Goal: Ask a question: Seek information or help from site administrators or community

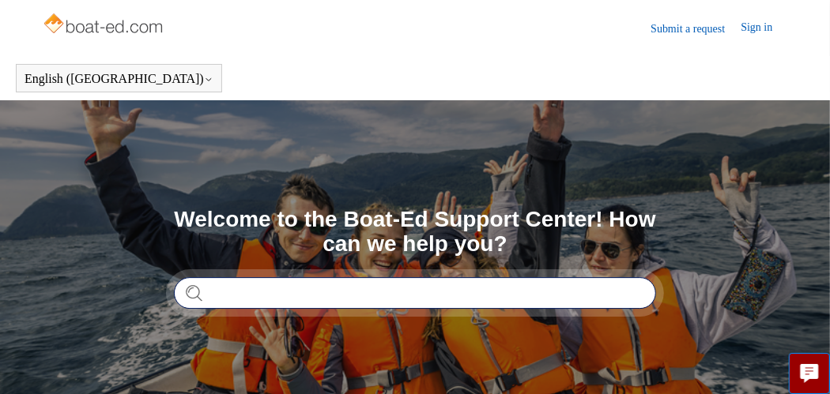
click at [258, 290] on input "Search" at bounding box center [415, 293] width 482 height 32
type input "**********"
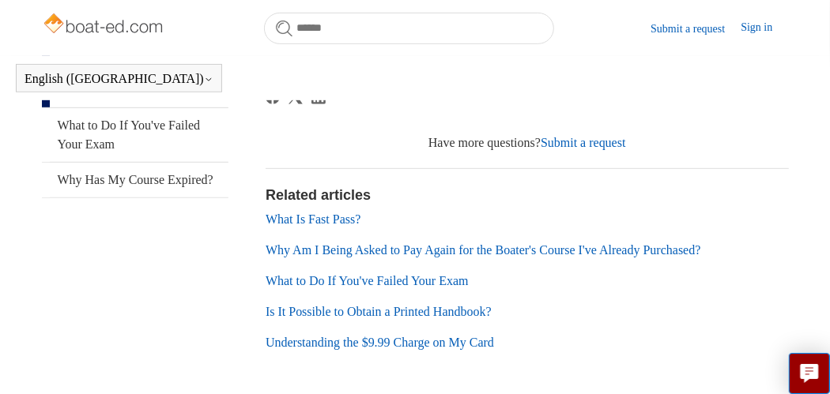
scroll to position [400, 0]
click at [667, 252] on link "Why Am I Being Asked to Pay Again for the Boater's Course I've Already Purchase…" at bounding box center [484, 249] width 436 height 13
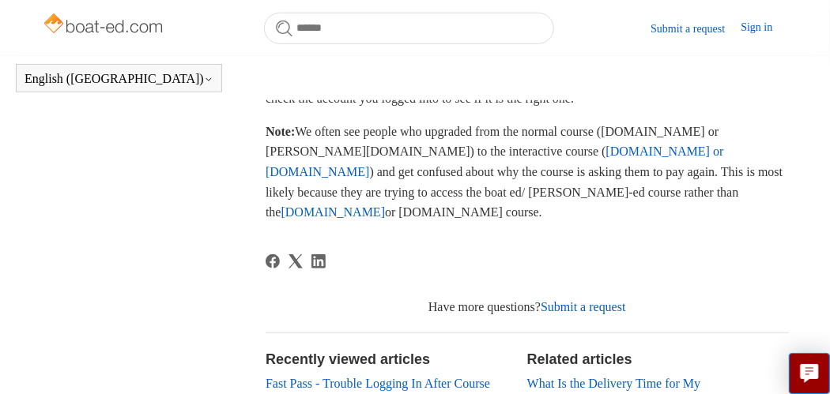
scroll to position [570, 0]
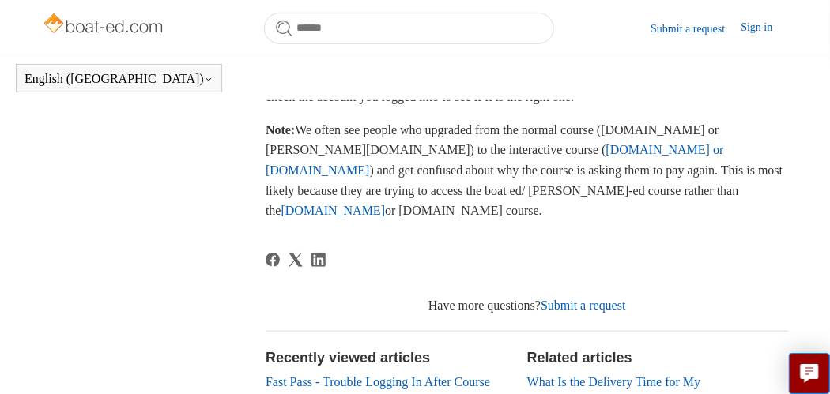
click at [386, 204] on link "Ilearntoboat.com" at bounding box center [333, 210] width 104 height 13
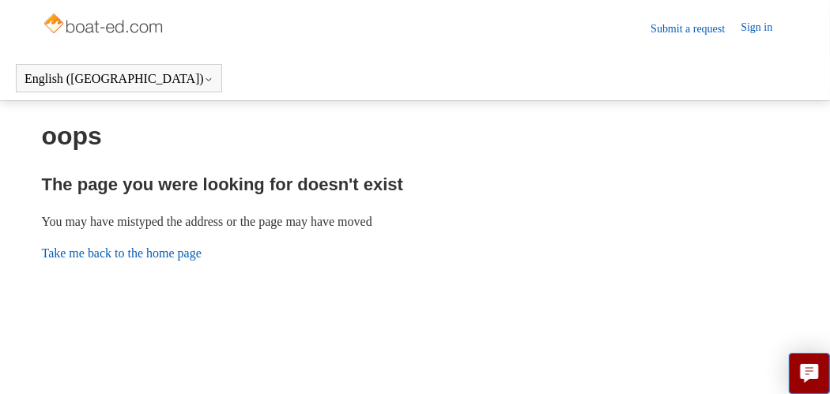
click at [160, 249] on link "Take me back to the home page" at bounding box center [122, 253] width 160 height 13
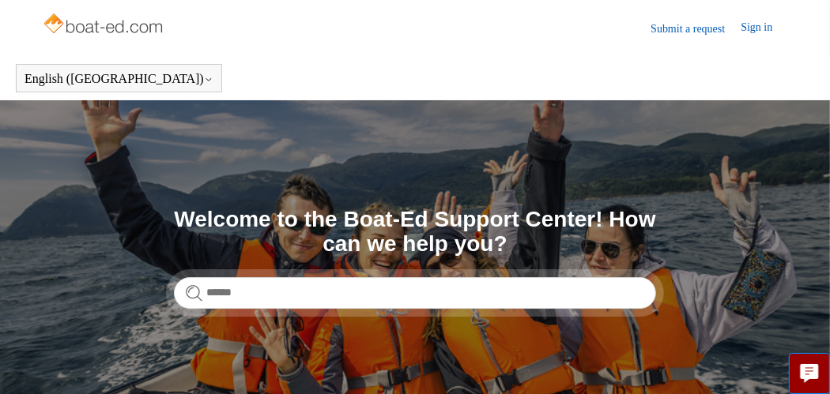
click at [758, 24] on link "Sign in" at bounding box center [764, 28] width 47 height 19
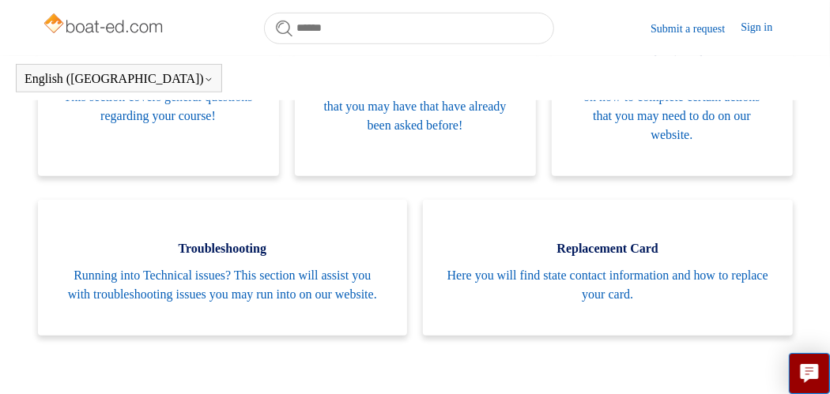
scroll to position [393, 0]
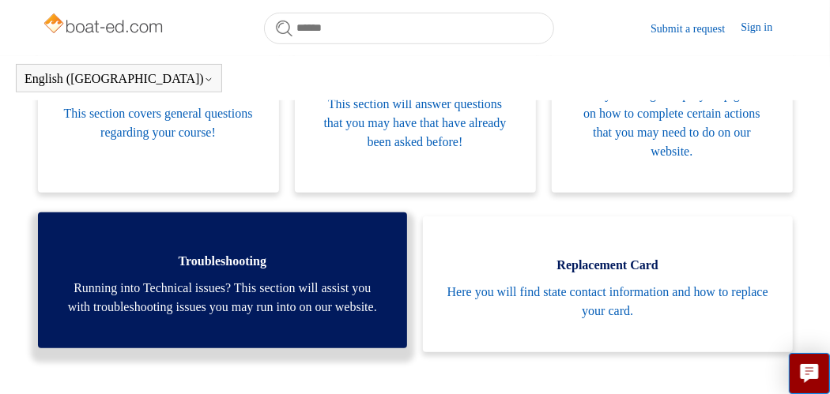
click at [291, 301] on span "Running into Technical issues? This section will assist you with troubleshootin…" at bounding box center [223, 298] width 322 height 38
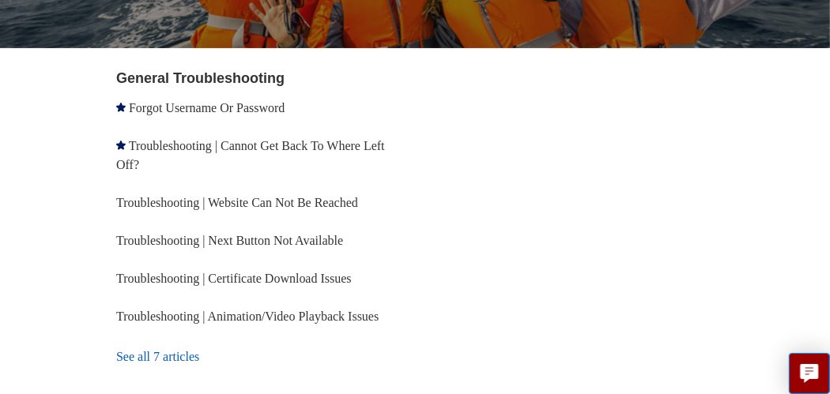
scroll to position [277, 0]
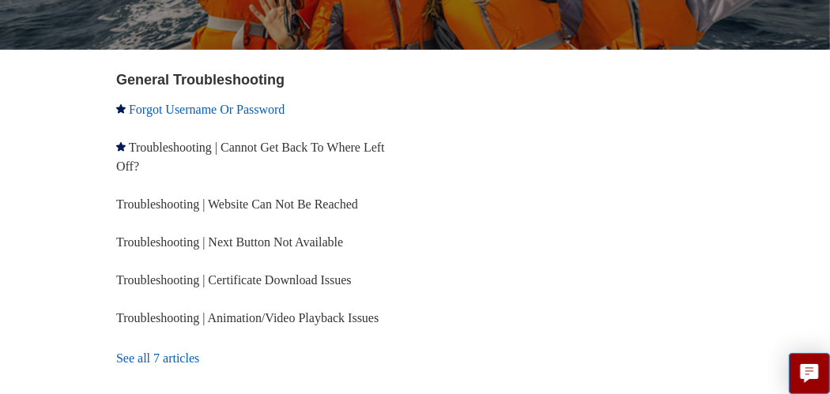
click at [232, 116] on link "Forgot Username Or Password" at bounding box center [207, 109] width 156 height 13
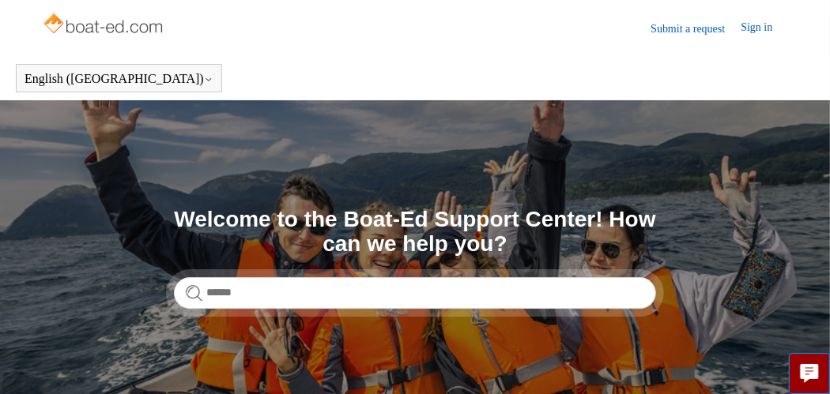
click at [678, 25] on link "Submit a request" at bounding box center [696, 29] width 90 height 17
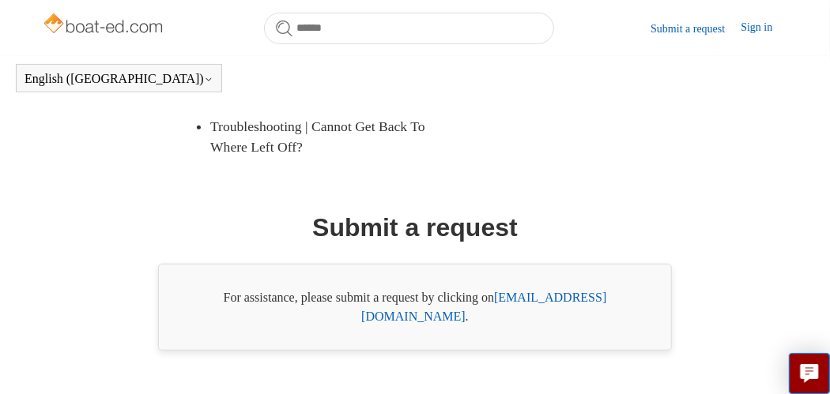
scroll to position [453, 0]
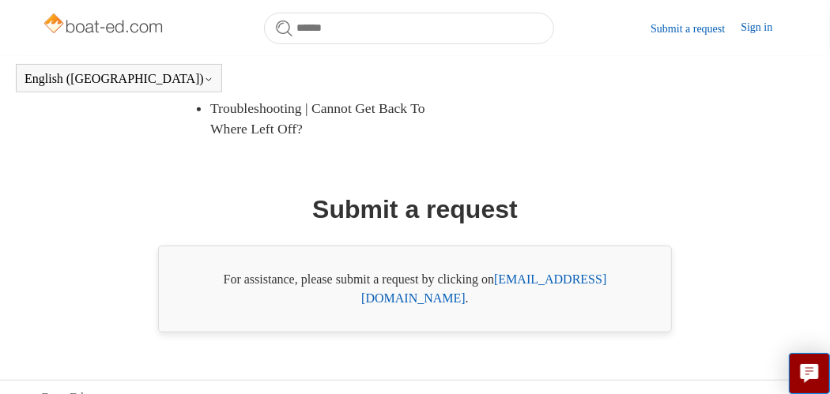
click at [582, 274] on link "[EMAIL_ADDRESS][DOMAIN_NAME]" at bounding box center [483, 289] width 245 height 32
